Goal: Navigation & Orientation: Find specific page/section

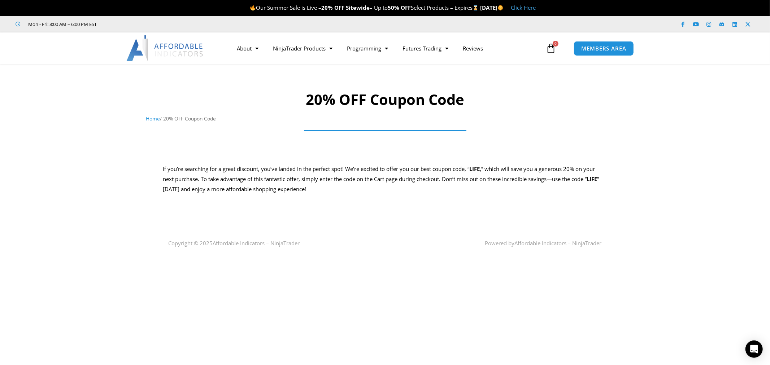
click at [192, 44] on img at bounding box center [165, 48] width 78 height 26
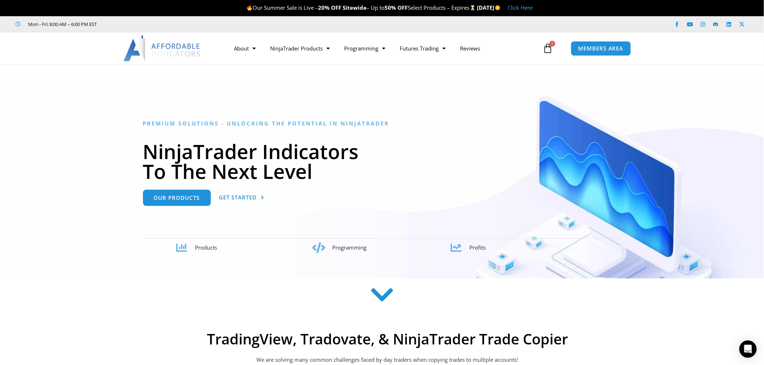
click at [171, 37] on img at bounding box center [163, 48] width 78 height 26
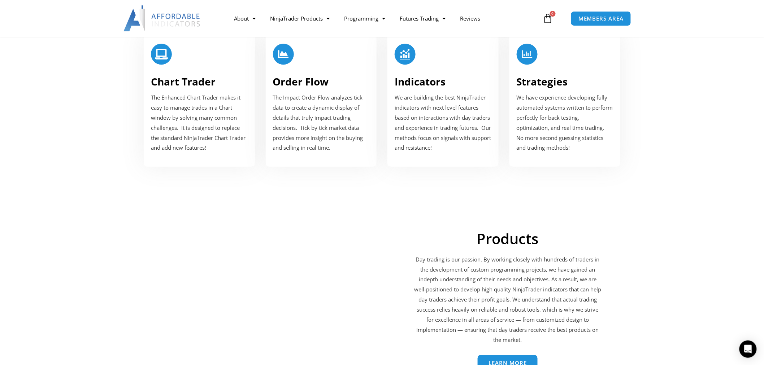
scroll to position [826, 0]
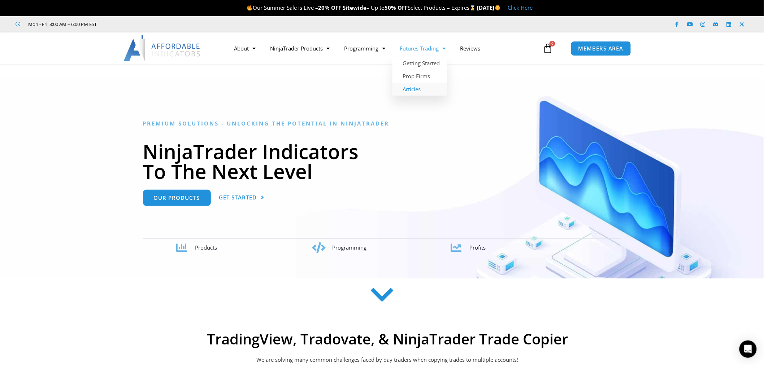
click at [420, 90] on link "Articles" at bounding box center [420, 89] width 55 height 13
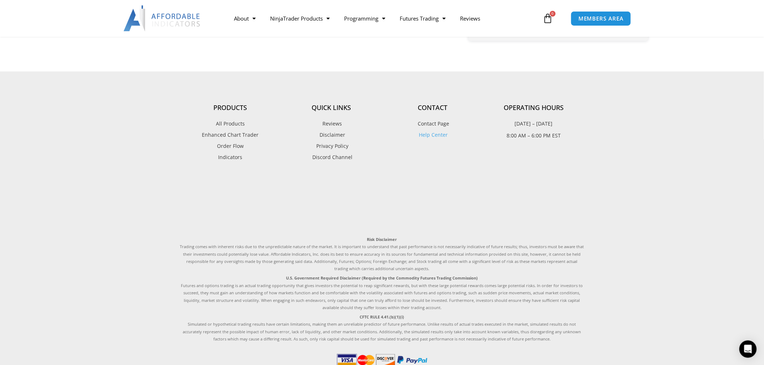
scroll to position [1012, 0]
